Goal: Task Accomplishment & Management: Use online tool/utility

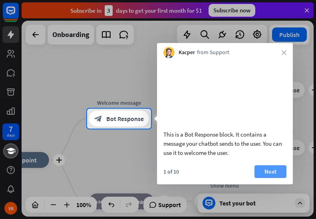
click at [271, 178] on button "Next" at bounding box center [270, 172] width 32 height 13
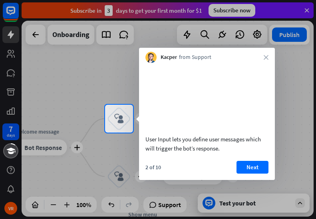
click at [245, 174] on button "Next" at bounding box center [252, 167] width 32 height 13
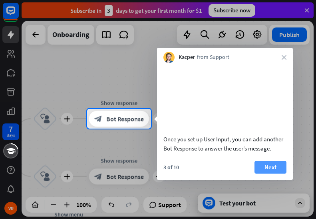
click at [266, 174] on button "Next" at bounding box center [270, 167] width 32 height 13
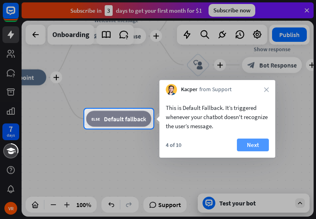
click at [260, 149] on button "Next" at bounding box center [253, 145] width 32 height 13
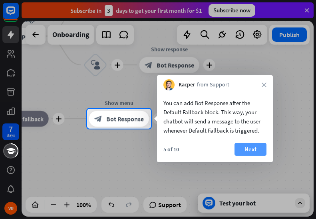
click at [241, 147] on button "Next" at bounding box center [250, 149] width 32 height 13
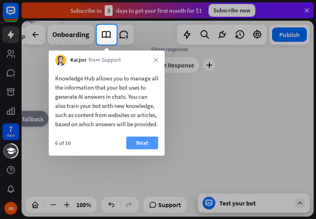
click at [140, 150] on button "Next" at bounding box center [142, 143] width 32 height 13
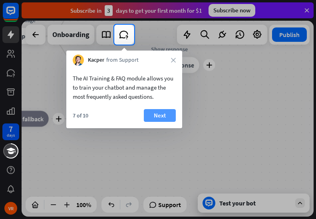
click at [163, 116] on button "Next" at bounding box center [160, 115] width 32 height 13
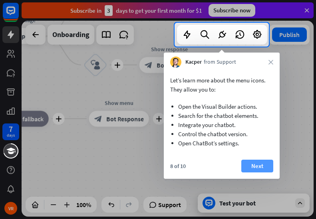
click at [247, 166] on button "Next" at bounding box center [257, 166] width 32 height 13
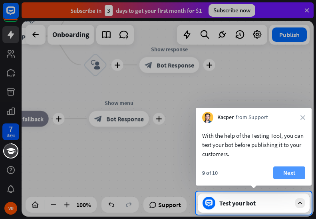
click at [281, 169] on button "Next" at bounding box center [289, 173] width 32 height 13
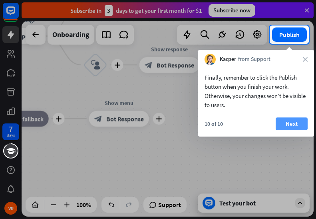
click at [289, 127] on button "Next" at bounding box center [291, 124] width 32 height 13
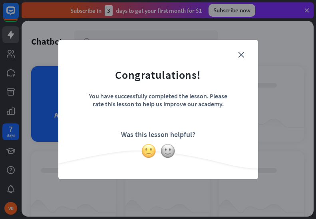
click at [144, 153] on img at bounding box center [148, 151] width 15 height 15
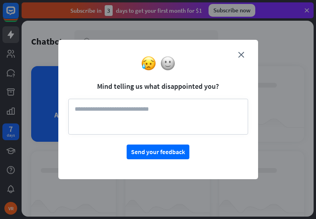
click at [237, 57] on div at bounding box center [158, 63] width 200 height 15
click at [239, 54] on icon "close" at bounding box center [241, 55] width 6 height 6
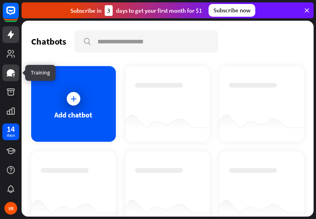
click at [10, 69] on icon at bounding box center [11, 73] width 10 height 10
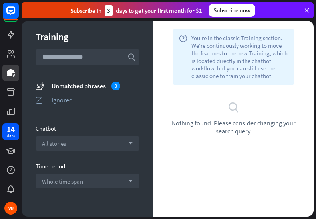
click at [198, 121] on span "Nothing found. Please consider changing your search query." at bounding box center [233, 127] width 136 height 16
click at [90, 55] on input "text" at bounding box center [88, 57] width 104 height 16
click at [75, 50] on input "text" at bounding box center [88, 57] width 104 height 16
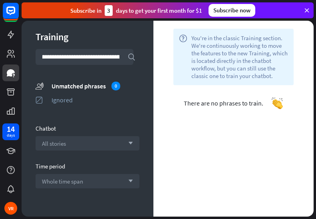
scroll to position [0, 10]
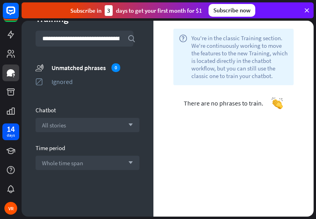
drag, startPoint x: 222, startPoint y: 129, endPoint x: 223, endPoint y: 121, distance: 8.1
type input "**********"
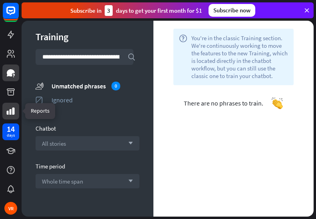
click at [7, 107] on icon at bounding box center [11, 112] width 10 height 10
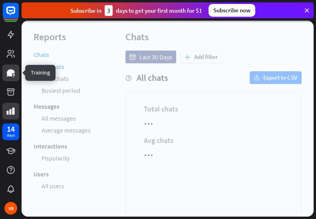
click at [16, 70] on link at bounding box center [10, 73] width 17 height 17
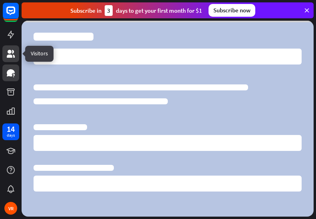
click at [16, 54] on link at bounding box center [10, 53] width 17 height 17
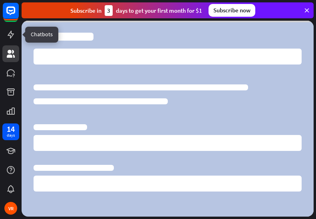
click at [18, 26] on div at bounding box center [11, 60] width 22 height 121
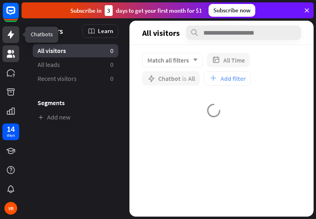
click at [14, 29] on link at bounding box center [10, 34] width 17 height 17
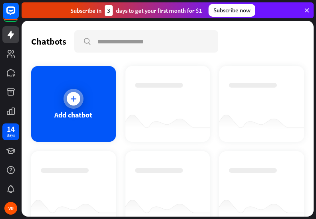
click at [66, 89] on div "Add chatbot" at bounding box center [73, 104] width 85 height 76
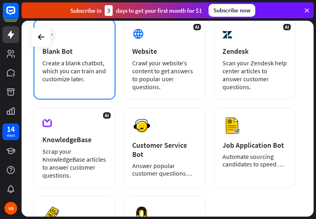
scroll to position [160, 0]
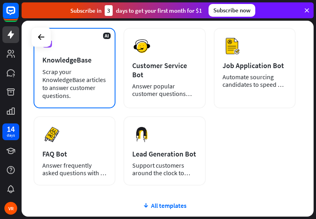
click at [78, 85] on div "Scrap your KnowledgeBase articles to answer customer questions." at bounding box center [74, 84] width 64 height 32
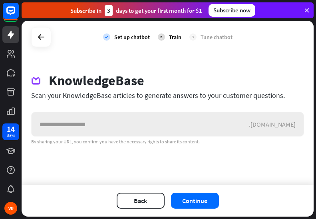
click at [117, 118] on input "text" at bounding box center [140, 125] width 217 height 24
drag, startPoint x: 117, startPoint y: 118, endPoint x: 121, endPoint y: 109, distance: 10.4
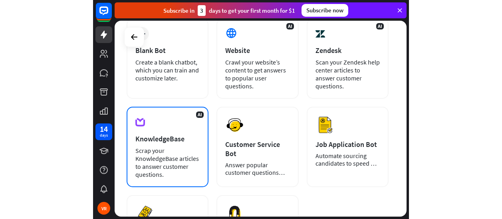
scroll to position [80, 0]
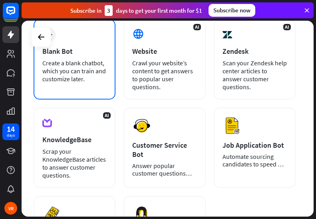
click at [74, 78] on div "Create a blank chatbot, which you can train and customize later." at bounding box center [74, 71] width 64 height 24
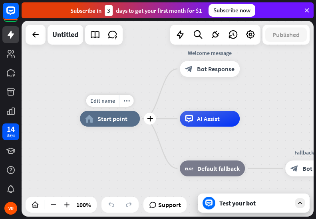
click at [115, 127] on div "Edit name more_horiz plus home_2 Start point" at bounding box center [110, 119] width 60 height 16
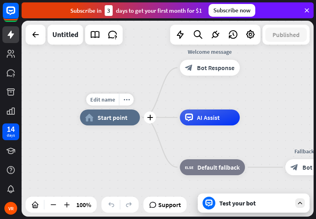
click at [140, 126] on div "Edit name more_horiz plus home_2 Start point" at bounding box center [110, 118] width 60 height 16
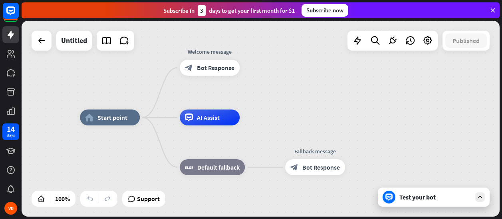
click at [315, 198] on icon at bounding box center [388, 197] width 7 height 7
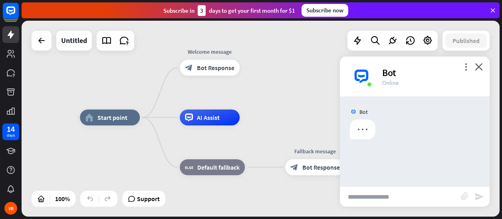
click at [315, 195] on input "text" at bounding box center [400, 197] width 121 height 20
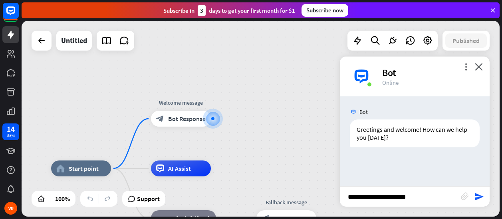
type input "**********"
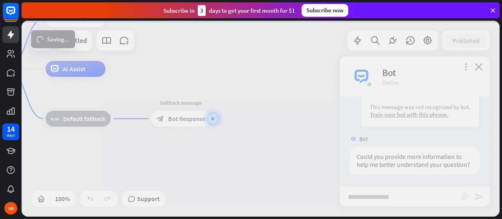
scroll to position [109, 0]
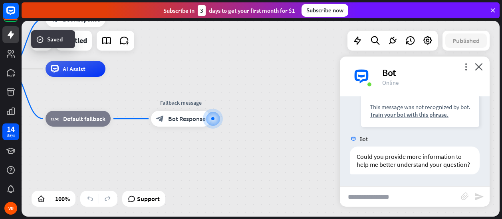
click at [315, 191] on input "text" at bounding box center [400, 197] width 121 height 20
click at [315, 199] on input "text" at bounding box center [400, 197] width 121 height 20
click at [315, 194] on input "text" at bounding box center [400, 197] width 121 height 20
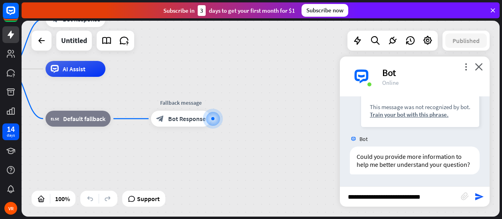
type input "**********"
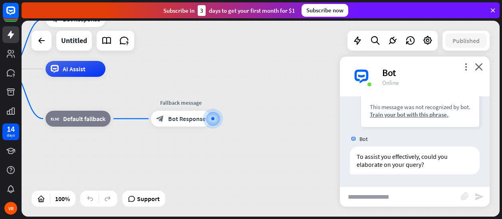
scroll to position [236, 0]
click at [315, 198] on input "text" at bounding box center [400, 197] width 121 height 20
type input "***"
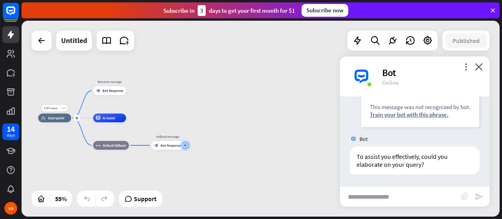
click at [60, 123] on div "Edit name more_horiz plus home_2 Start point" at bounding box center [54, 118] width 33 height 9
